Goal: Task Accomplishment & Management: Complete application form

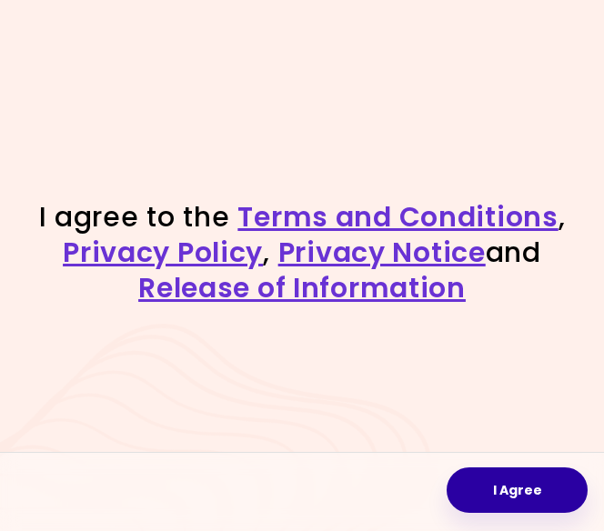
click at [514, 492] on button "I Agree" at bounding box center [517, 489] width 141 height 45
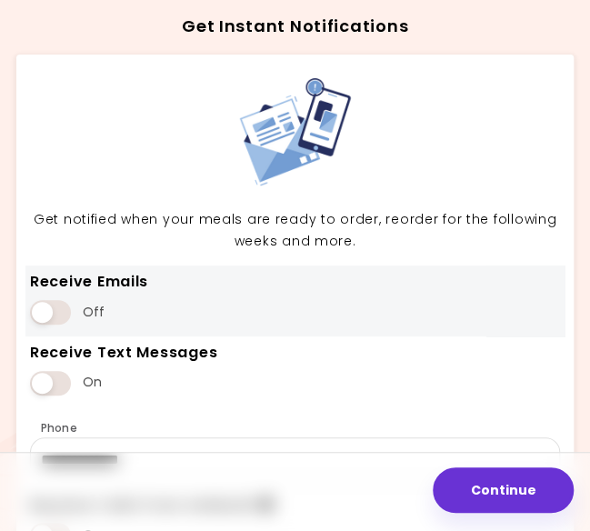
scroll to position [137, 0]
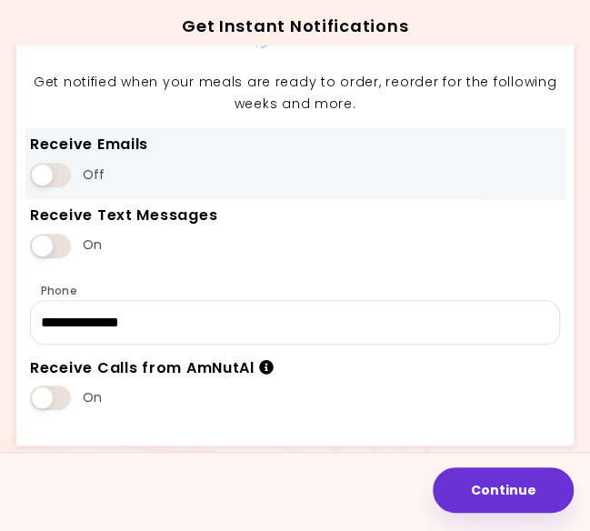
click at [51, 171] on span at bounding box center [50, 175] width 41 height 25
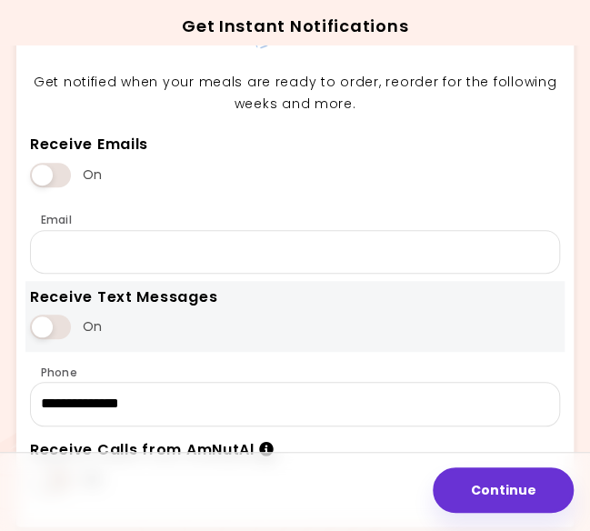
scroll to position [218, 0]
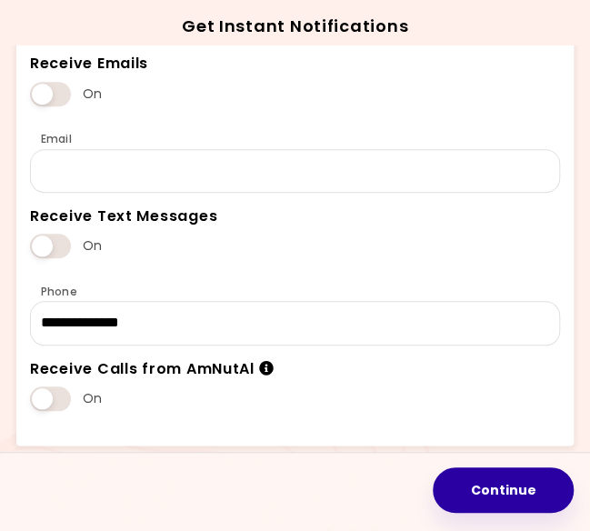
click at [524, 491] on button "Continue" at bounding box center [503, 489] width 141 height 45
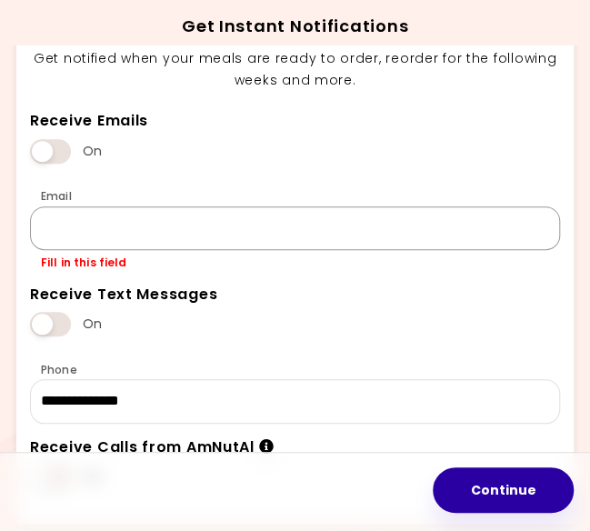
scroll to position [123, 0]
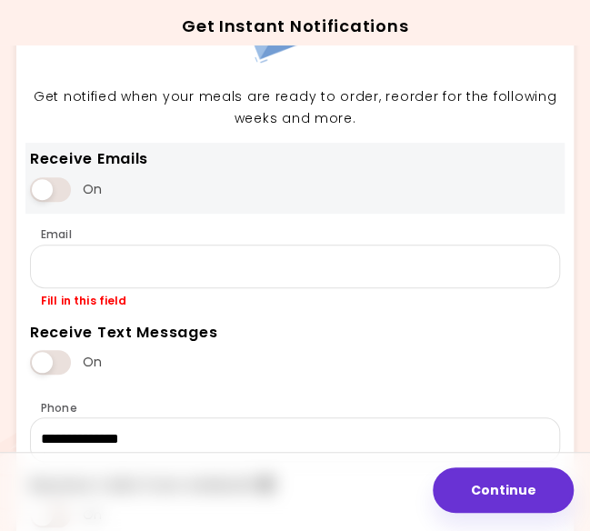
click at [51, 192] on span at bounding box center [50, 189] width 41 height 25
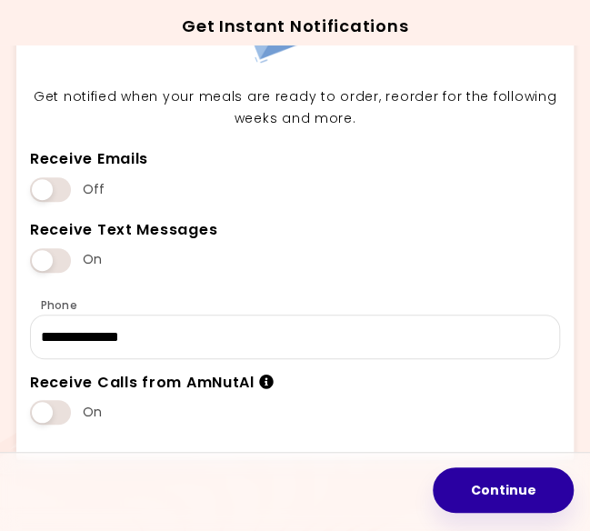
click at [482, 485] on button "Continue" at bounding box center [503, 489] width 141 height 45
